Goal: Transaction & Acquisition: Purchase product/service

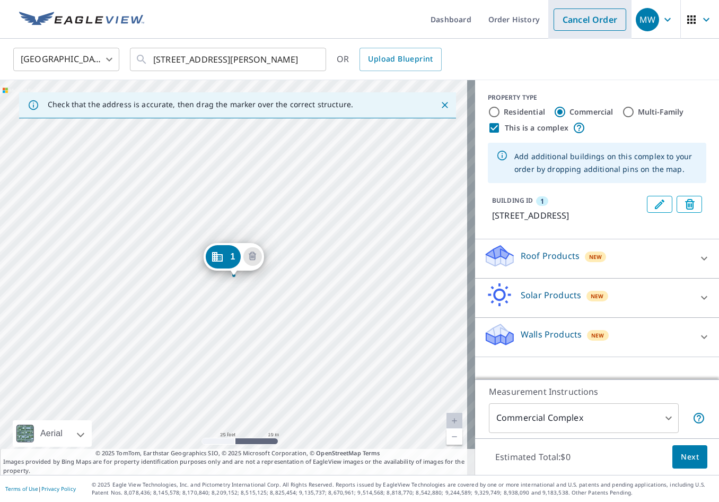
click at [558, 23] on link "Cancel Order" at bounding box center [590, 19] width 73 height 22
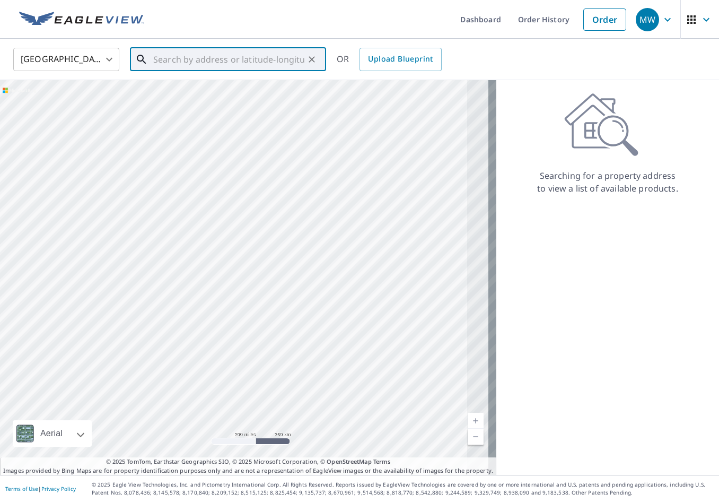
click at [214, 63] on input "text" at bounding box center [228, 60] width 151 height 30
click at [263, 61] on input "text" at bounding box center [228, 60] width 151 height 30
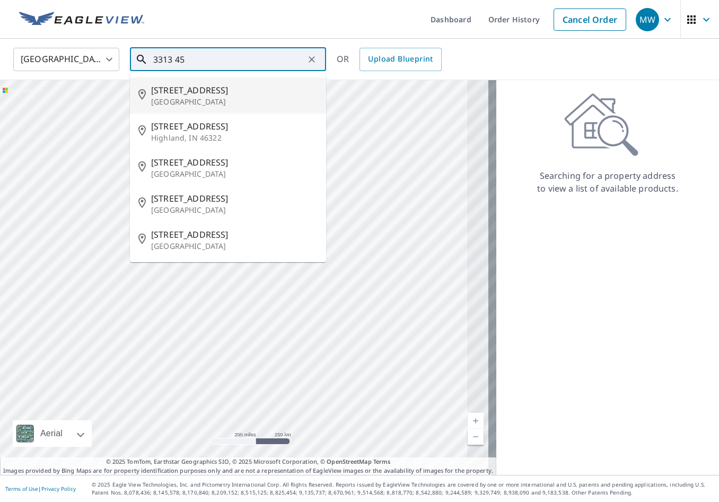
click at [222, 92] on span "[STREET_ADDRESS]" at bounding box center [234, 90] width 167 height 13
type input "[STREET_ADDRESS]"
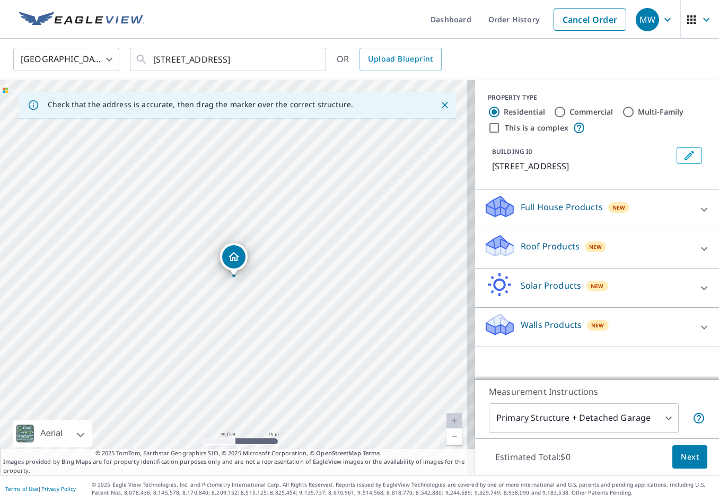
click at [232, 264] on div "Dropped pin, building 1, Residential property, 3313 45th St Lubbock, TX 79413" at bounding box center [233, 256] width 23 height 23
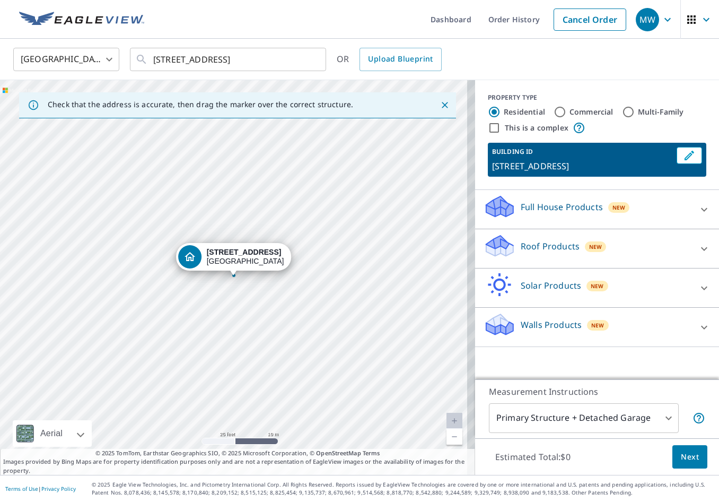
click at [555, 239] on div "Roof Products New" at bounding box center [588, 248] width 208 height 30
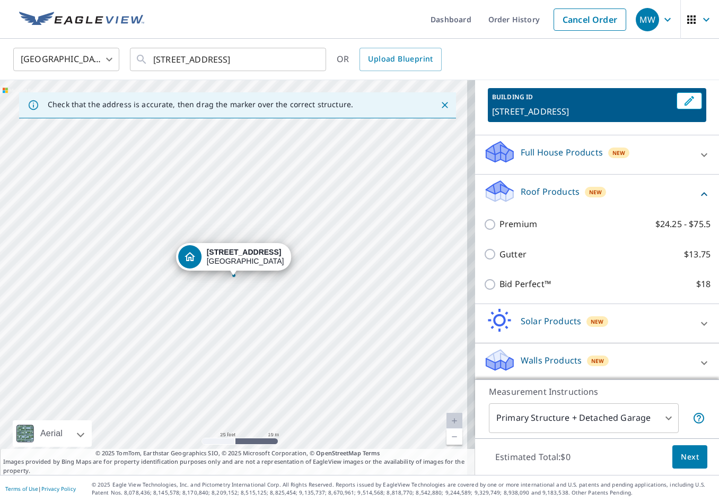
scroll to position [58, 0]
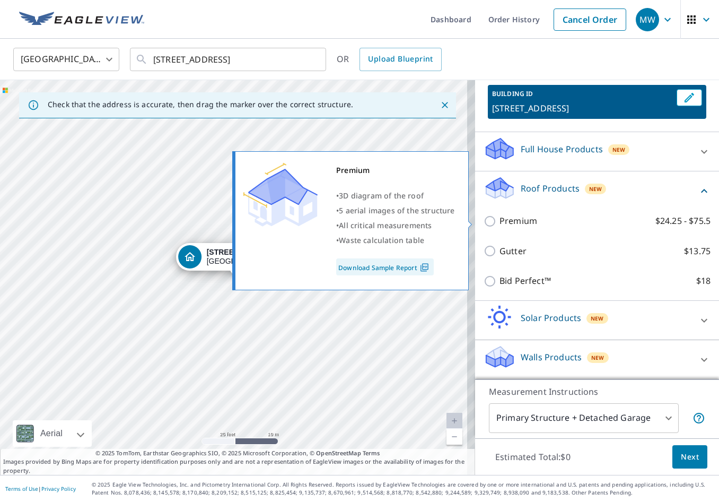
click at [485, 224] on input "Premium $24.25 - $75.5" at bounding box center [492, 221] width 16 height 13
checkbox input "true"
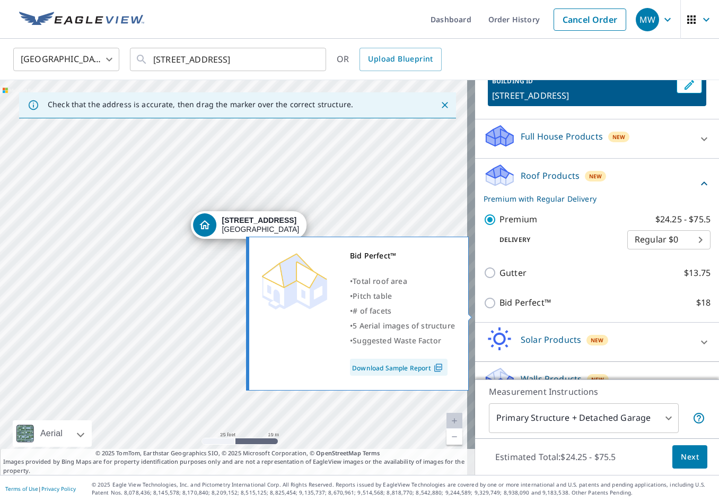
scroll to position [92, 0]
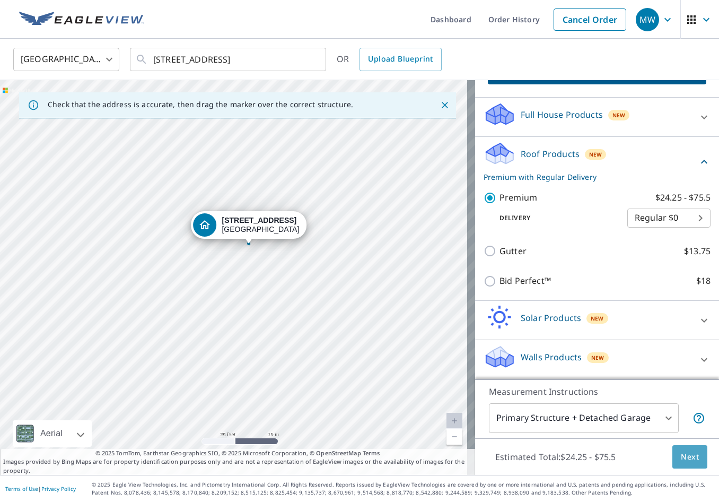
click at [697, 448] on button "Next" at bounding box center [690, 457] width 35 height 24
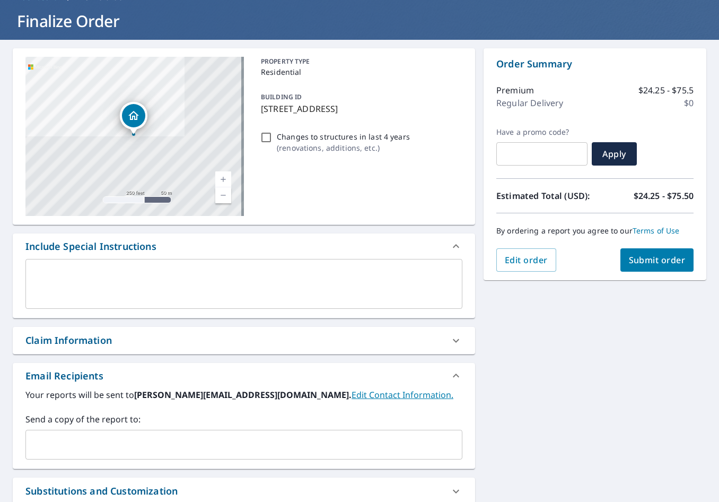
scroll to position [106, 0]
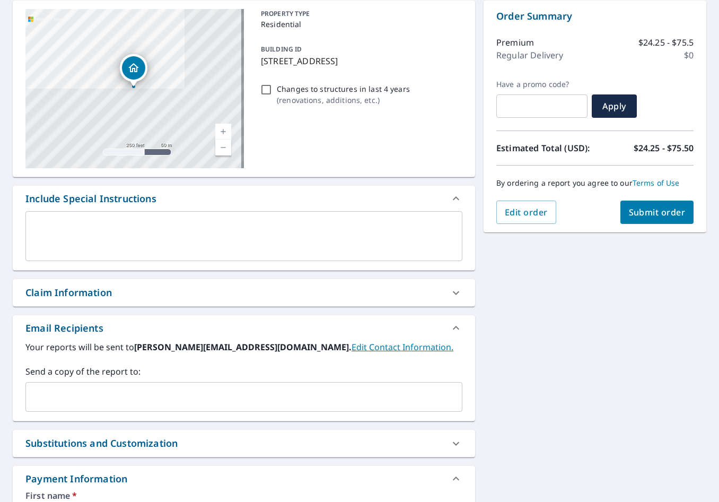
click at [126, 406] on input "text" at bounding box center [236, 397] width 412 height 20
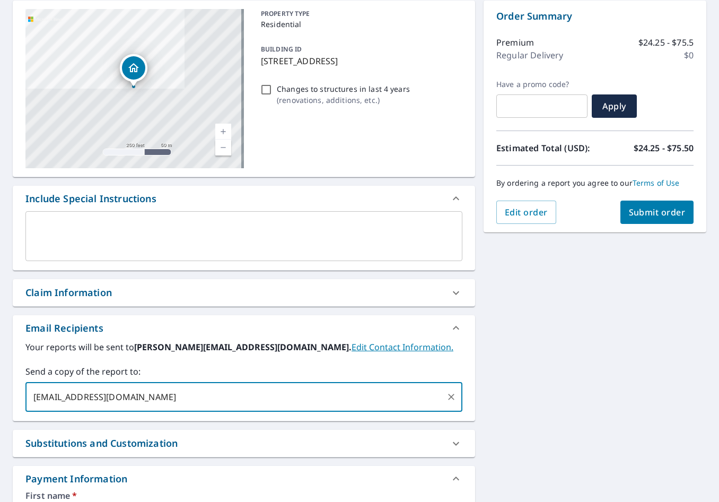
type input "[EMAIL_ADDRESS][DOMAIN_NAME]"
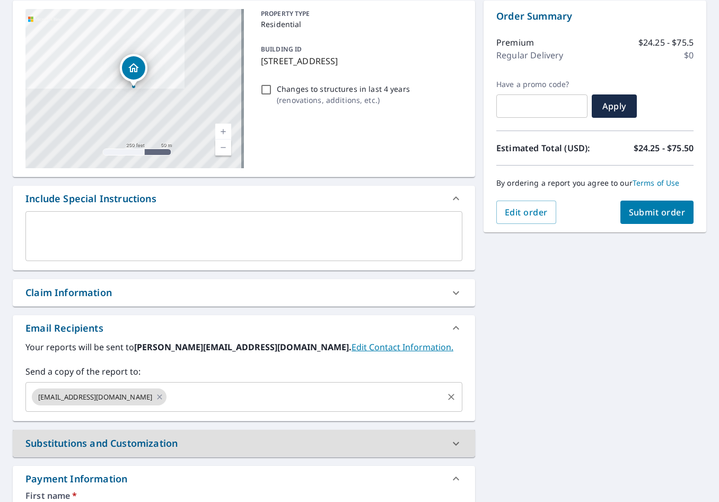
click at [185, 407] on div "[EMAIL_ADDRESS][DOMAIN_NAME] ​" at bounding box center [243, 397] width 437 height 30
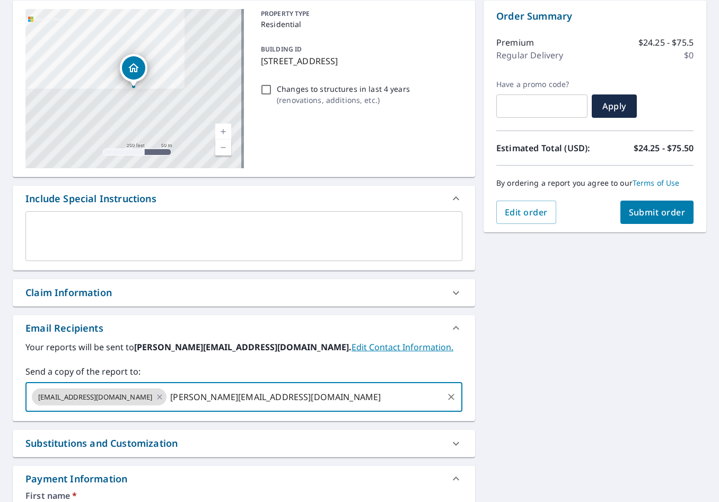
type input "[PERSON_NAME][EMAIL_ADDRESS][DOMAIN_NAME]"
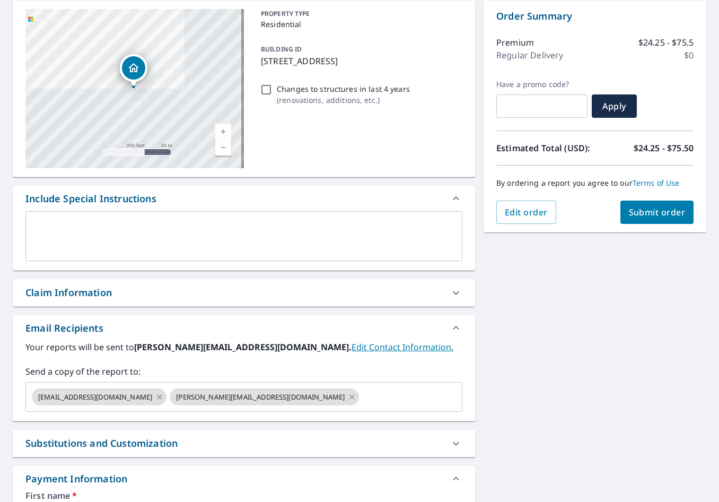
click at [584, 408] on div "[STREET_ADDRESS] Aerial Road A standard road map Aerial A detailed look from ab…" at bounding box center [359, 386] width 719 height 788
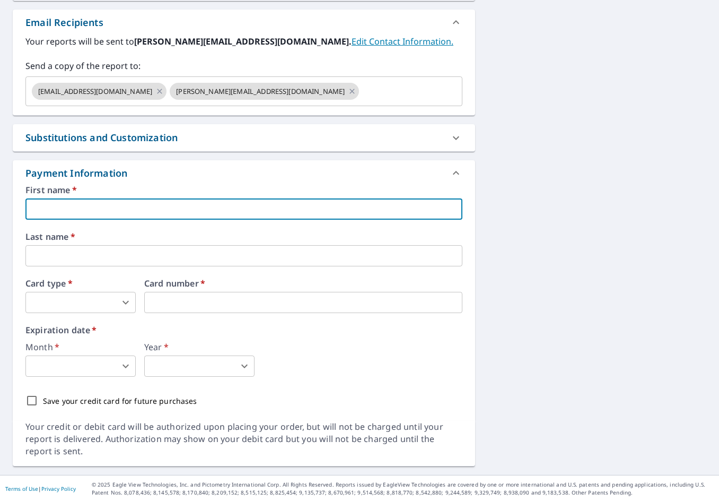
click at [155, 211] on input "text" at bounding box center [243, 208] width 437 height 21
type input "LBK"
type input "[PERSON_NAME][EMAIL_ADDRESS][DOMAIN_NAME]"
type input "Service"
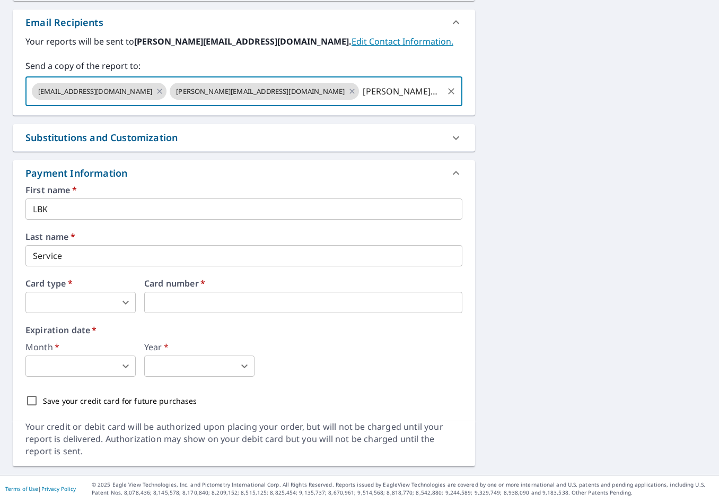
click at [398, 91] on input "[PERSON_NAME][EMAIL_ADDRESS][DOMAIN_NAME]" at bounding box center [401, 91] width 81 height 20
type input "t"
click at [92, 298] on body "MW MW Dashboard Order History Cancel Order MW Dashboard / Finalize Order Finali…" at bounding box center [359, 251] width 719 height 502
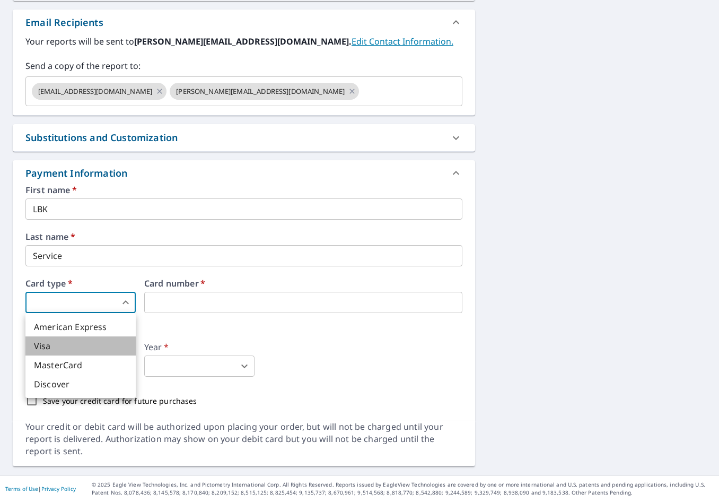
drag, startPoint x: 54, startPoint y: 352, endPoint x: 170, endPoint y: 289, distance: 132.5
click at [56, 352] on li "Visa" at bounding box center [80, 345] width 110 height 19
type input "2"
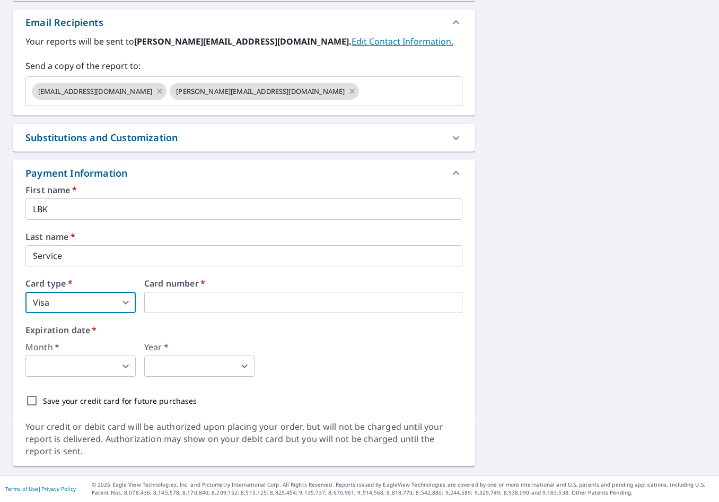
click at [173, 287] on label "Card number   *" at bounding box center [303, 283] width 318 height 8
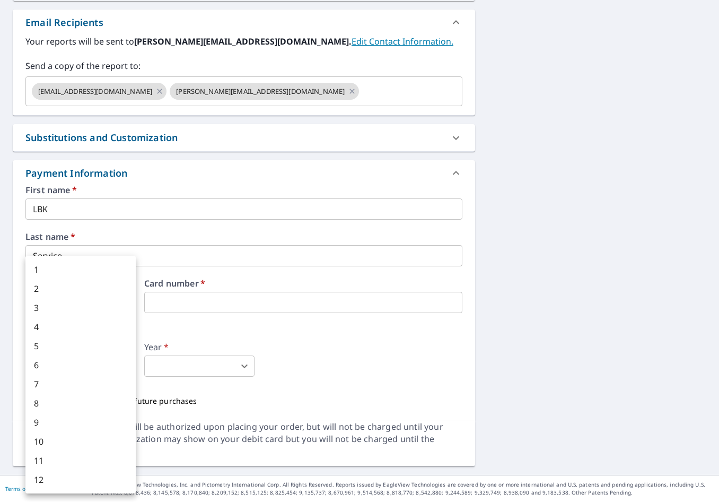
click at [52, 367] on body "MW MW Dashboard Order History Cancel Order MW Dashboard / Finalize Order Finali…" at bounding box center [359, 251] width 719 height 502
click at [62, 326] on li "4" at bounding box center [80, 326] width 110 height 19
type input "4"
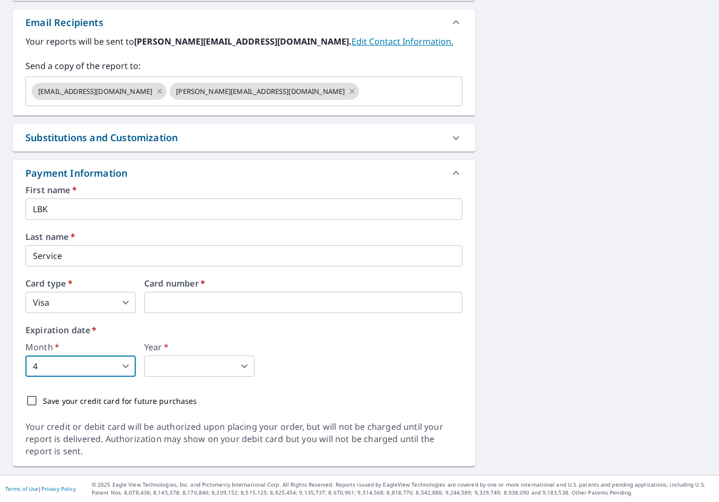
click at [195, 367] on body "MW MW Dashboard Order History Cancel Order MW Dashboard / Finalize Order Finali…" at bounding box center [359, 251] width 719 height 502
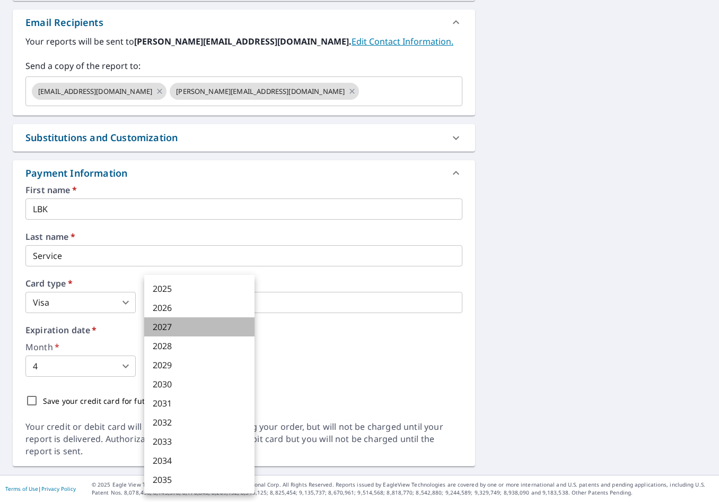
click at [189, 331] on li "2027" at bounding box center [199, 326] width 110 height 19
type input "2027"
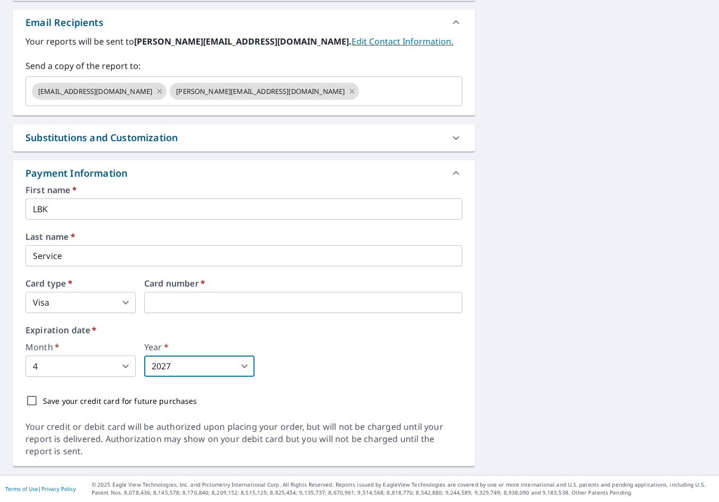
click at [272, 368] on div "Month   * 4 4 ​ Year   * 2027 2027 ​" at bounding box center [243, 360] width 437 height 34
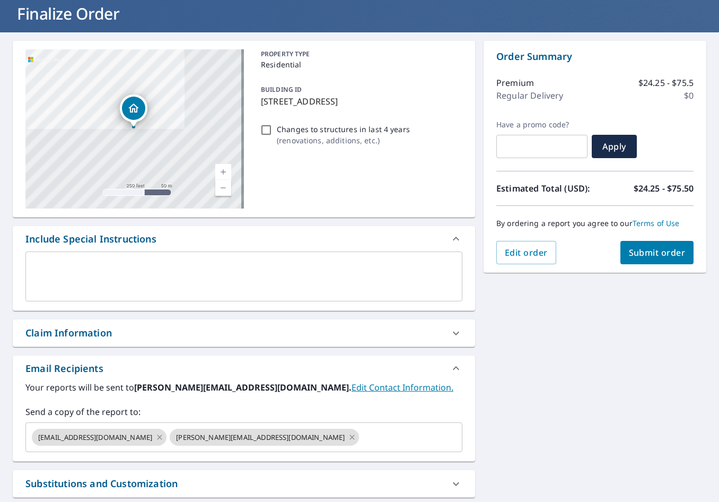
scroll to position [0, 0]
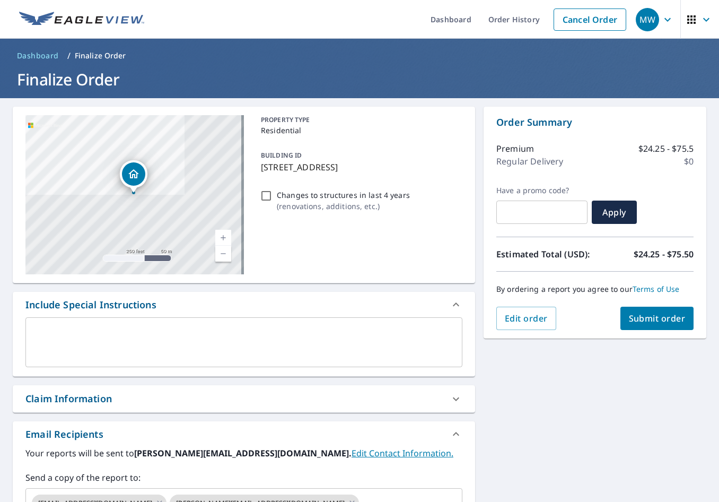
click at [642, 312] on span "Submit order" at bounding box center [657, 318] width 57 height 12
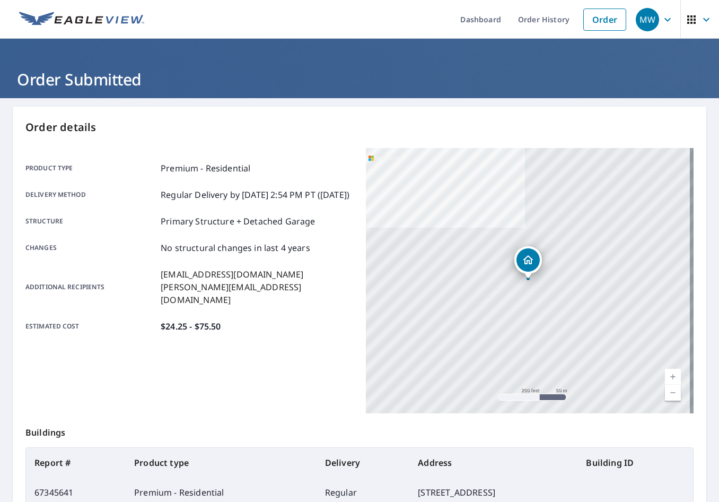
click at [428, 11] on ul "Dashboard Order History Order" at bounding box center [391, 19] width 481 height 39
